Goal: Task Accomplishment & Management: Use online tool/utility

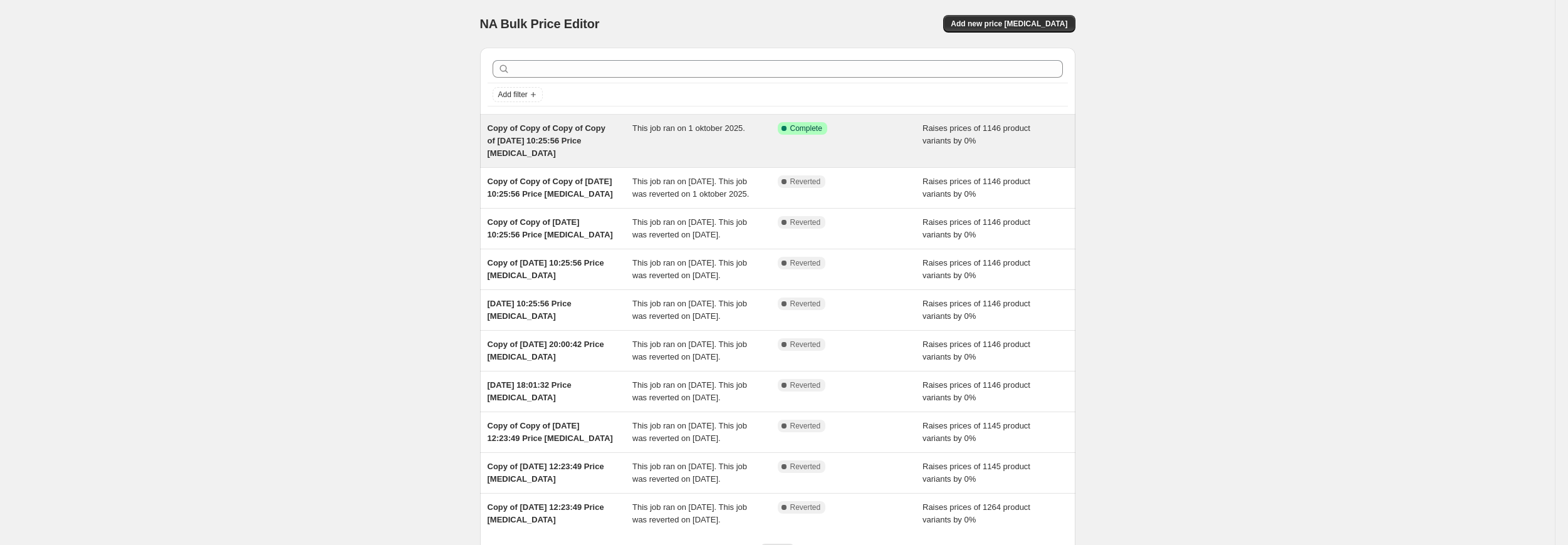
click at [561, 138] on span "Copy of Copy of Copy of Copy of [DATE] 10:25:56 Price [MEDICAL_DATA]" at bounding box center [546, 141] width 118 height 34
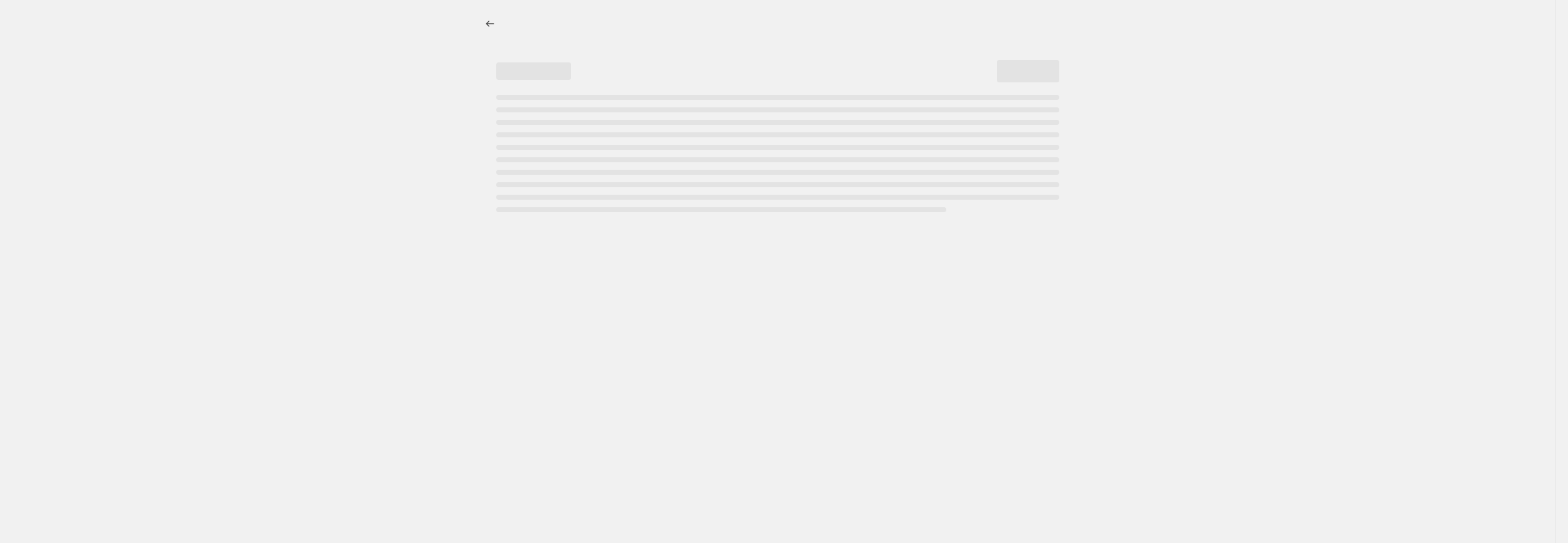
select select "percentage"
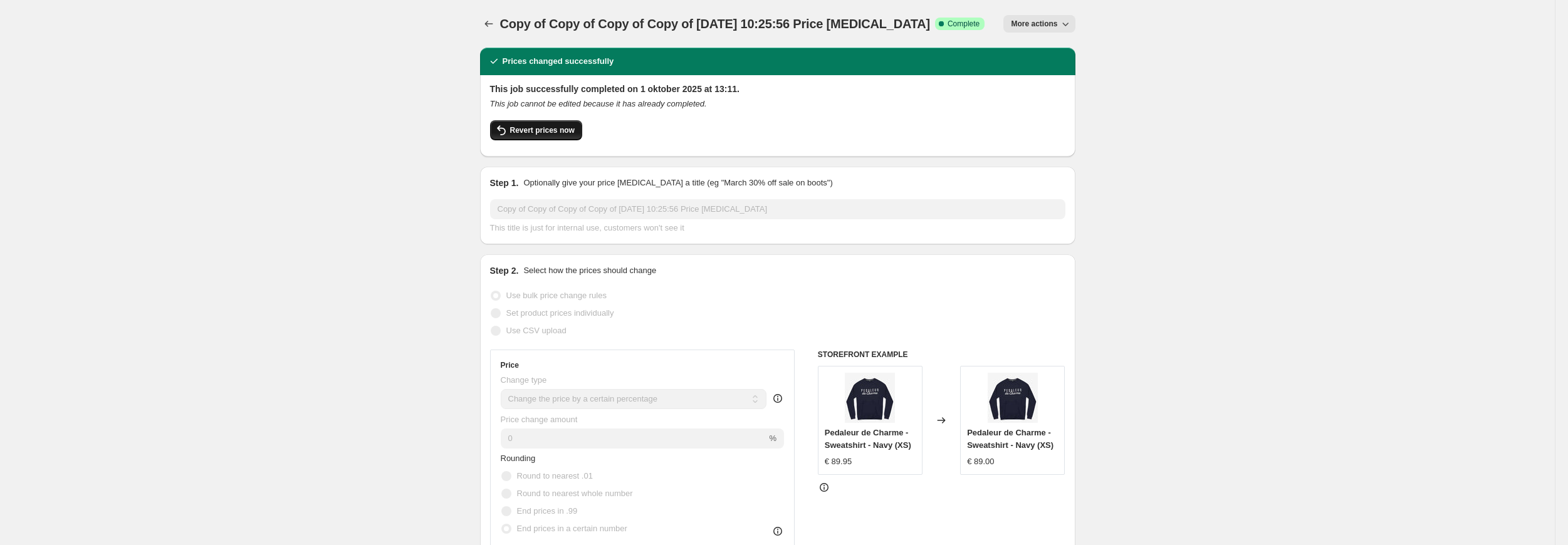
click at [562, 129] on span "Revert prices now" at bounding box center [542, 129] width 65 height 10
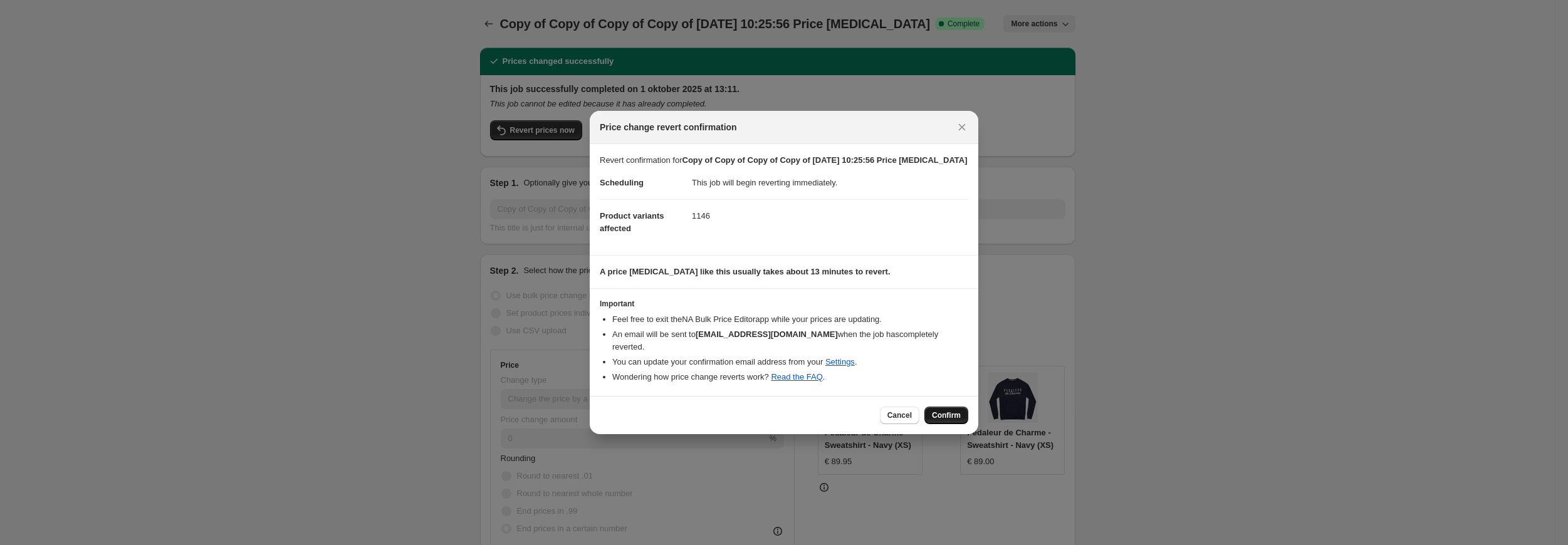
click at [958, 410] on span "Confirm" at bounding box center [946, 414] width 29 height 10
